Goal: Download file/media

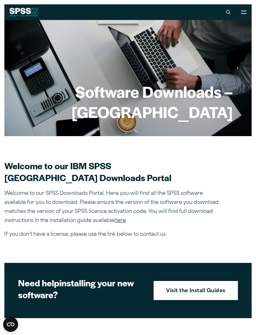
scroll to position [25, 0]
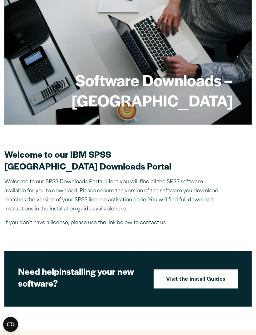
click at [173, 291] on section "Need help installing your new software? Visit the Install Guides" at bounding box center [128, 279] width 248 height 55
click at [177, 284] on link "Visit the Install Guides" at bounding box center [196, 279] width 84 height 19
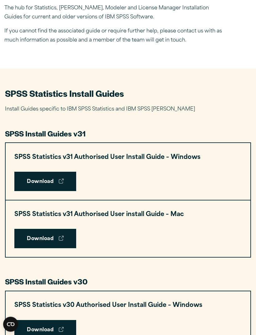
scroll to position [187, 0]
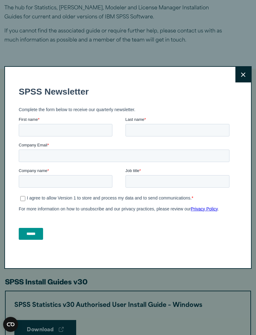
click at [242, 83] on button "Close" at bounding box center [244, 75] width 16 height 16
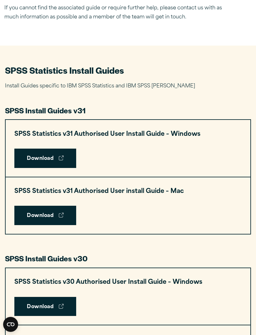
scroll to position [208, 0]
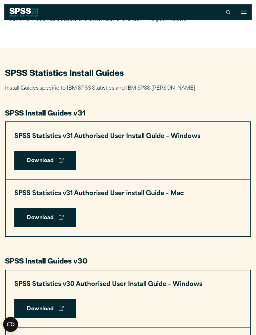
click at [30, 218] on link "Download" at bounding box center [45, 217] width 62 height 19
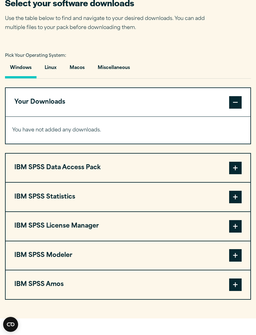
scroll to position [379, 0]
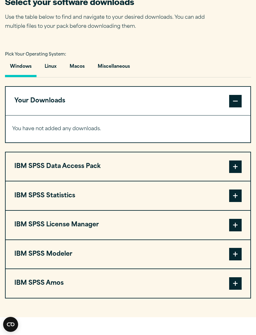
click at [40, 199] on button "IBM SPSS Statistics" at bounding box center [128, 196] width 245 height 29
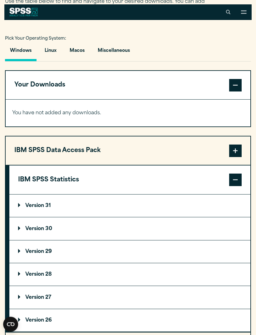
scroll to position [394, 0]
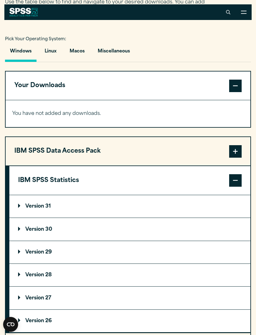
click at [35, 204] on p "Version 31" at bounding box center [34, 206] width 33 height 5
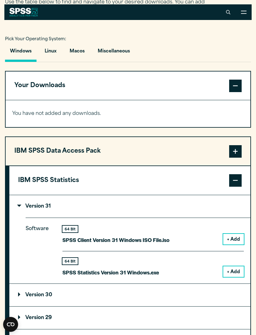
click at [26, 179] on button "IBM SPSS Statistics" at bounding box center [129, 180] width 241 height 29
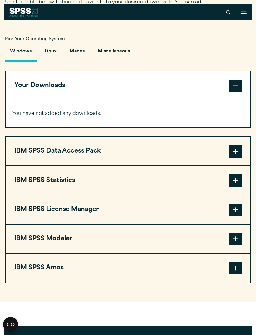
click at [28, 179] on button "IBM SPSS Statistics" at bounding box center [128, 180] width 245 height 29
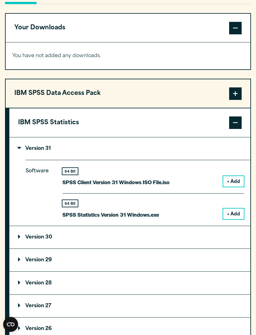
scroll to position [455, 0]
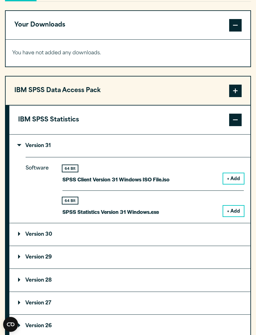
click at [28, 232] on p "Version 30" at bounding box center [35, 234] width 34 height 5
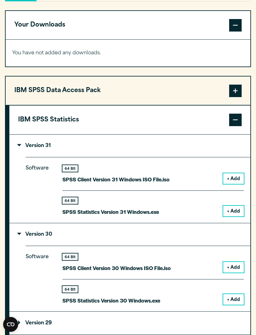
click at [28, 232] on p "Version 30" at bounding box center [35, 234] width 34 height 5
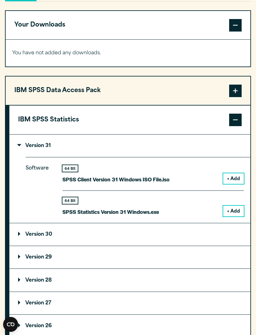
click at [231, 175] on button "+ Add" at bounding box center [234, 179] width 21 height 11
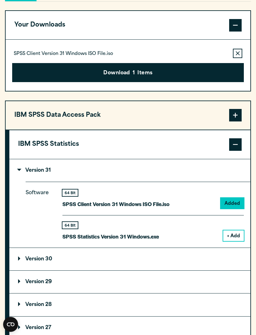
click at [25, 65] on button "Download 1 Items" at bounding box center [128, 72] width 232 height 19
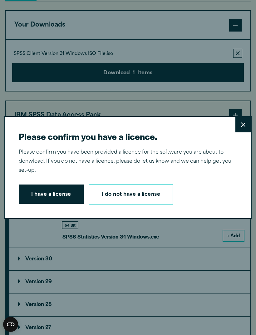
click at [43, 204] on button "I have a license" at bounding box center [51, 194] width 65 height 19
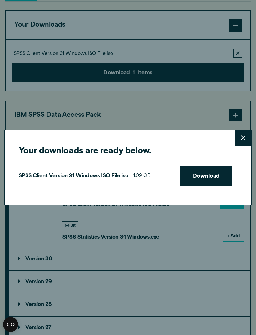
click at [194, 186] on link "Download" at bounding box center [207, 176] width 52 height 19
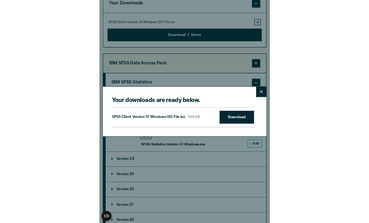
scroll to position [532, 0]
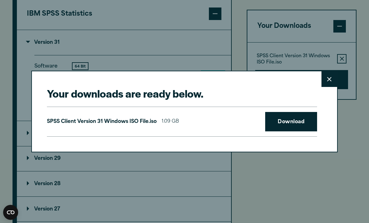
click at [172, 61] on div "Your downloads are ready below. Close SPSS Client Version 31 Windows ISO File.i…" at bounding box center [184, 111] width 369 height 223
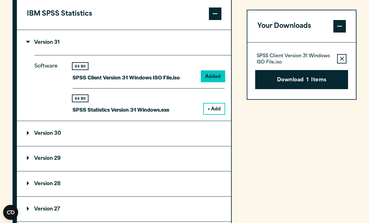
click at [116, 114] on p "SPSS Statistics Version 31 Windows.exe" at bounding box center [121, 109] width 97 height 9
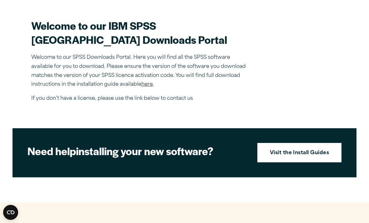
scroll to position [180, 0]
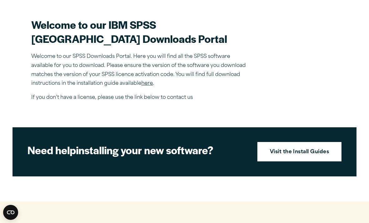
click at [256, 161] on link "Visit the Install Guides" at bounding box center [299, 151] width 84 height 19
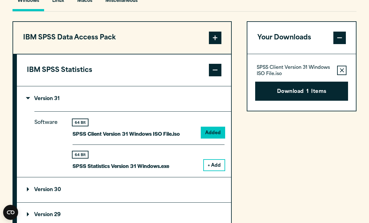
scroll to position [474, 0]
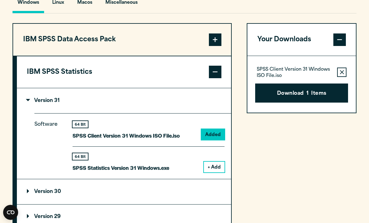
click at [60, 54] on button "IBM SPSS Data Access Pack" at bounding box center [122, 40] width 218 height 32
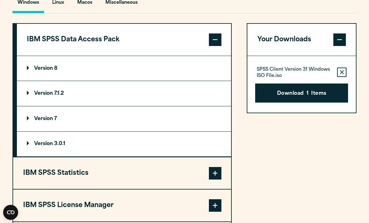
click at [34, 71] on p "Version 8" at bounding box center [42, 68] width 31 height 5
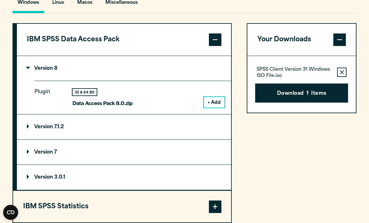
click at [39, 77] on summary "Version 8" at bounding box center [124, 68] width 214 height 25
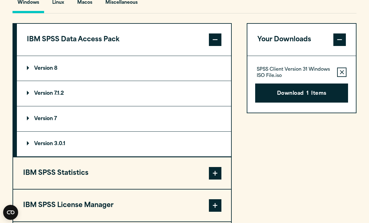
click at [46, 55] on button "IBM SPSS Data Access Pack" at bounding box center [124, 40] width 214 height 32
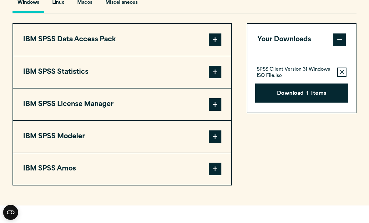
click at [83, 13] on button "Macos" at bounding box center [84, 4] width 25 height 18
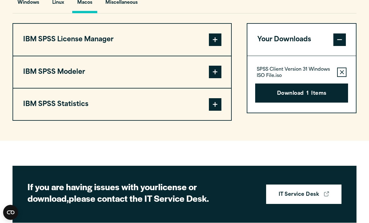
click at [53, 118] on button "IBM SPSS Statistics" at bounding box center [122, 104] width 218 height 32
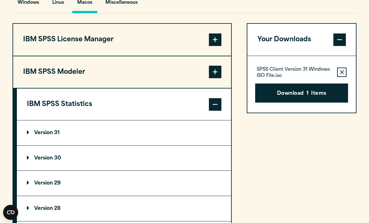
click at [56, 135] on p "Version 31" at bounding box center [43, 132] width 33 height 5
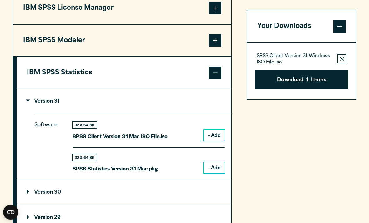
scroll to position [515, 0]
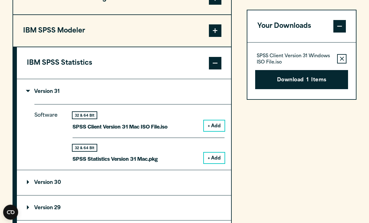
click at [217, 164] on button "+ Add" at bounding box center [214, 158] width 21 height 11
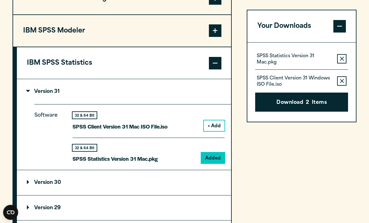
click at [256, 82] on icon "button" at bounding box center [342, 81] width 4 height 4
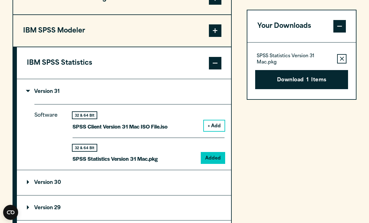
click at [256, 83] on button "Download 1 Items" at bounding box center [301, 79] width 93 height 19
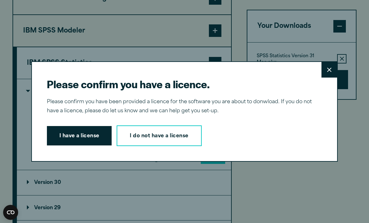
click at [83, 145] on button "I have a license" at bounding box center [79, 135] width 65 height 19
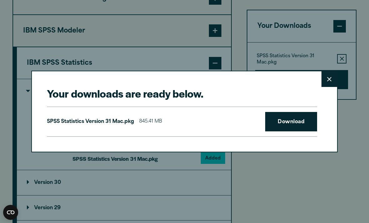
click at [256, 131] on link "Download" at bounding box center [291, 121] width 52 height 19
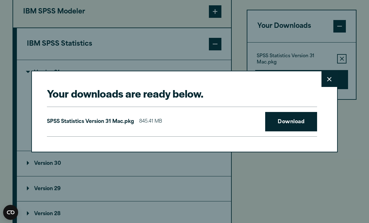
scroll to position [536, 0]
click at [224, 65] on div "Your downloads are ready below. Close SPSS Statistics Version 31 Mac.pkg 845.41…" at bounding box center [184, 111] width 369 height 223
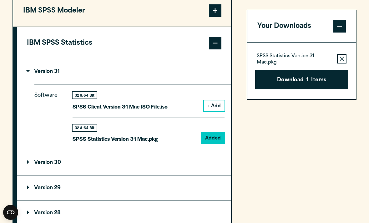
click at [210, 111] on button "+ Add" at bounding box center [214, 105] width 21 height 11
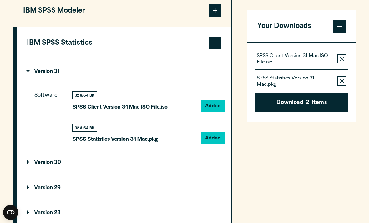
click at [256, 98] on button "Download 2 Items" at bounding box center [301, 102] width 93 height 19
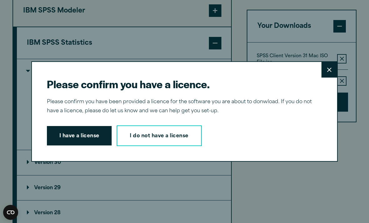
click at [86, 133] on button "I have a license" at bounding box center [79, 135] width 65 height 19
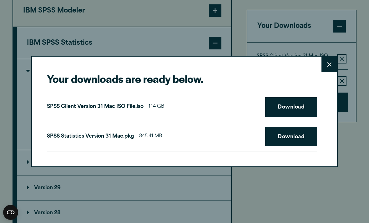
click at [256, 102] on link "Download" at bounding box center [291, 106] width 52 height 19
click at [241, 41] on div "Your downloads are ready below. Close SPSS Client Version 31 Mac ISO File.iso 1…" at bounding box center [184, 111] width 369 height 223
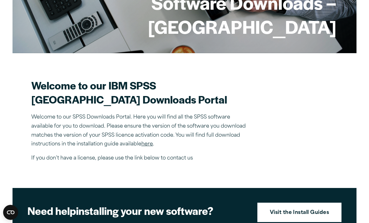
scroll to position [190, 0]
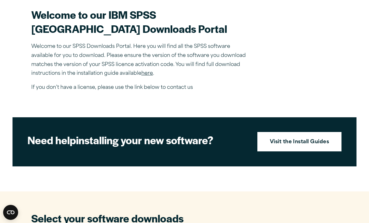
click at [256, 151] on link "Visit the Install Guides" at bounding box center [299, 141] width 84 height 19
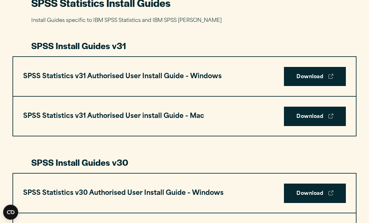
scroll to position [309, 0]
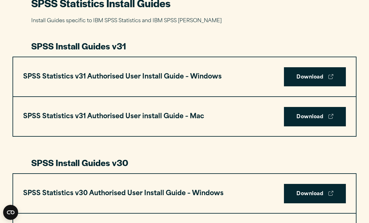
click at [148, 111] on h3 "SPSS Statistics v31 Authorised User install Guide – Mac" at bounding box center [113, 117] width 181 height 12
click at [150, 122] on div "SPSS Statistics v31 Authorised User install Guide – Mac Download" at bounding box center [184, 116] width 343 height 39
click at [302, 121] on link "Download" at bounding box center [315, 116] width 62 height 19
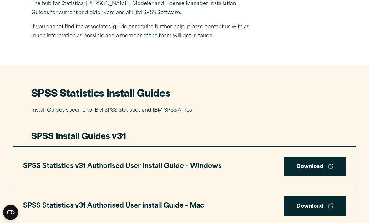
scroll to position [275, 0]
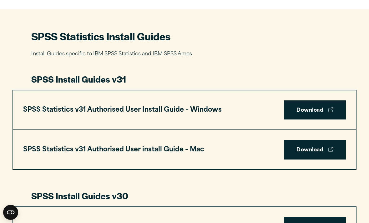
click at [235, 151] on div "SPSS Statistics v31 Authorised User install Guide – Mac Download" at bounding box center [184, 149] width 343 height 39
click at [292, 151] on link "Download" at bounding box center [315, 149] width 62 height 19
